Goal: Find specific page/section: Find specific page/section

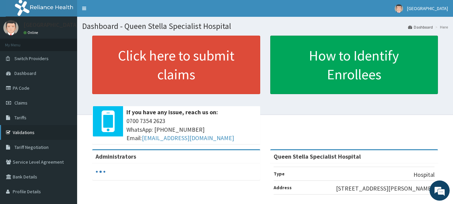
click at [29, 133] on link "Validations" at bounding box center [38, 132] width 77 height 15
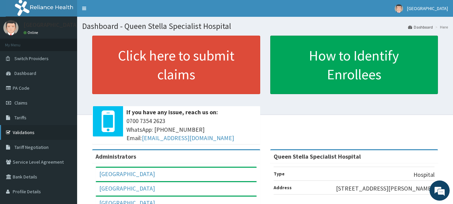
click at [16, 131] on link "Validations" at bounding box center [38, 132] width 77 height 15
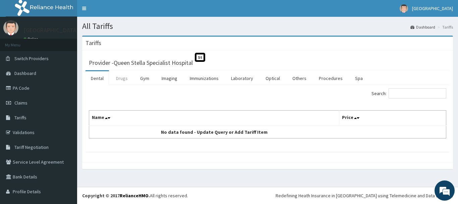
click at [121, 78] on link "Drugs" at bounding box center [122, 78] width 22 height 14
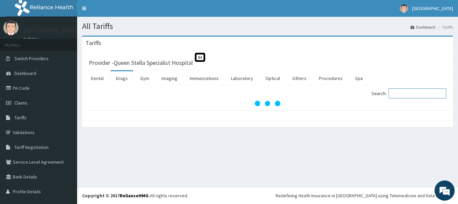
click at [412, 95] on input "Search:" at bounding box center [418, 93] width 58 height 10
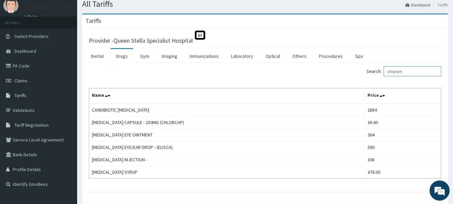
scroll to position [34, 0]
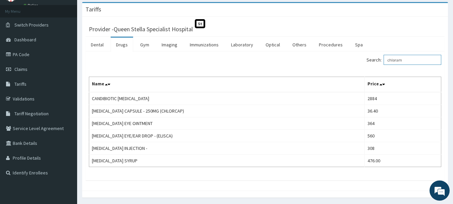
type input "chloram"
